Goal: Task Accomplishment & Management: Complete application form

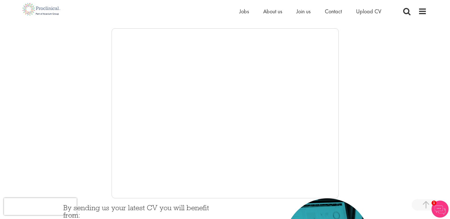
scroll to position [85, 0]
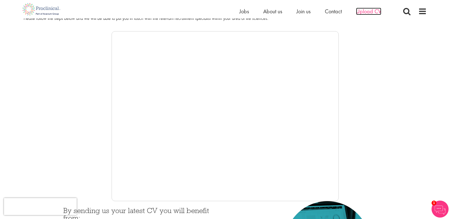
click at [364, 14] on span "Upload CV" at bounding box center [368, 11] width 25 height 7
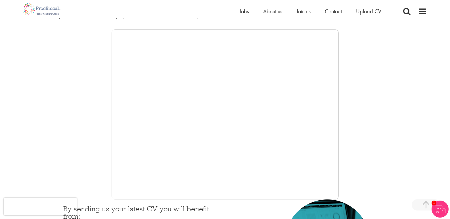
scroll to position [57, 0]
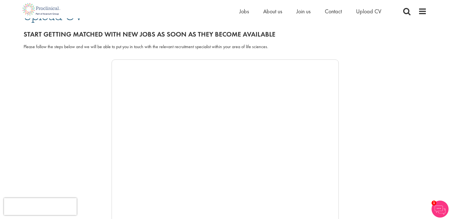
click at [387, 136] on div at bounding box center [225, 145] width 403 height 170
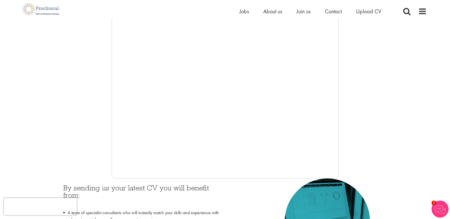
scroll to position [114, 0]
